Goal: Task Accomplishment & Management: Use online tool/utility

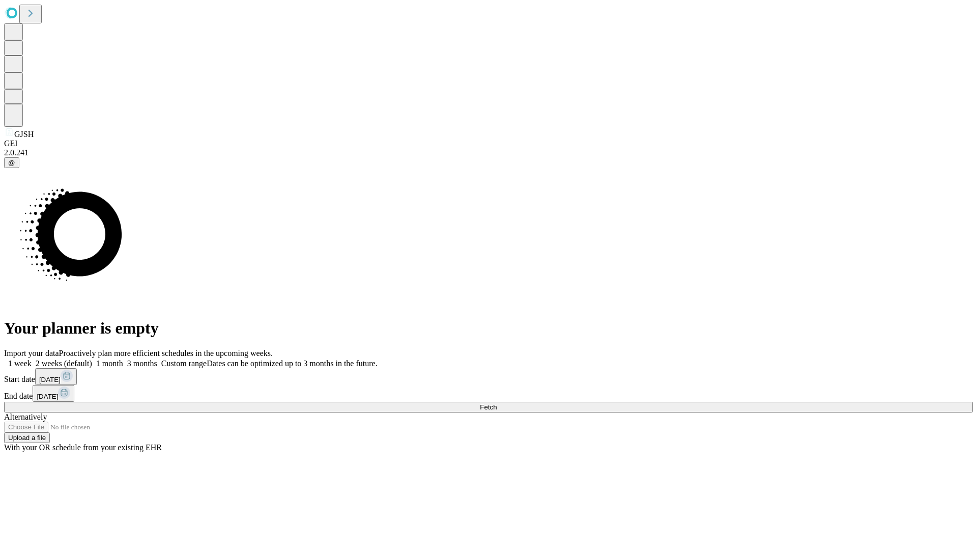
click at [497, 403] on span "Fetch" at bounding box center [488, 407] width 17 height 8
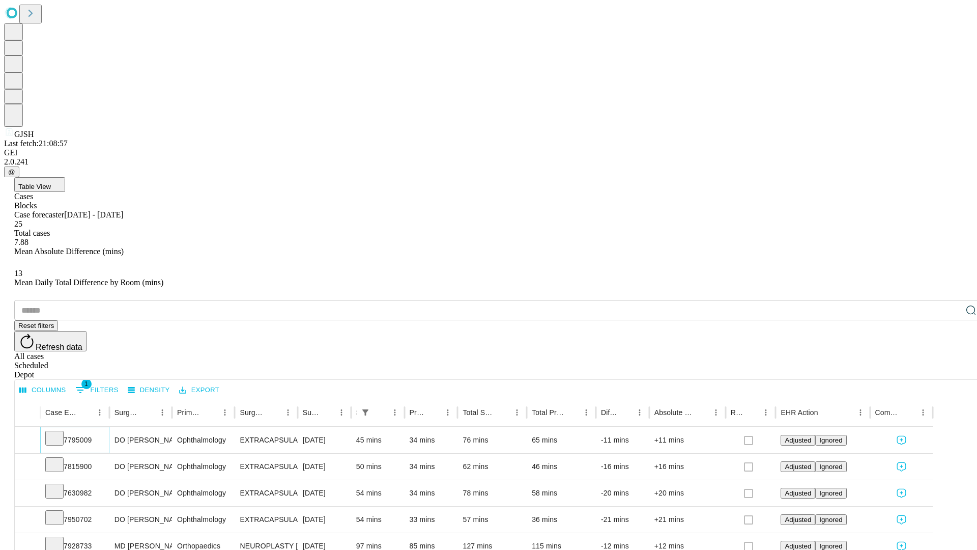
click at [60, 432] on icon at bounding box center [54, 437] width 10 height 10
